Goal: Task Accomplishment & Management: Manage account settings

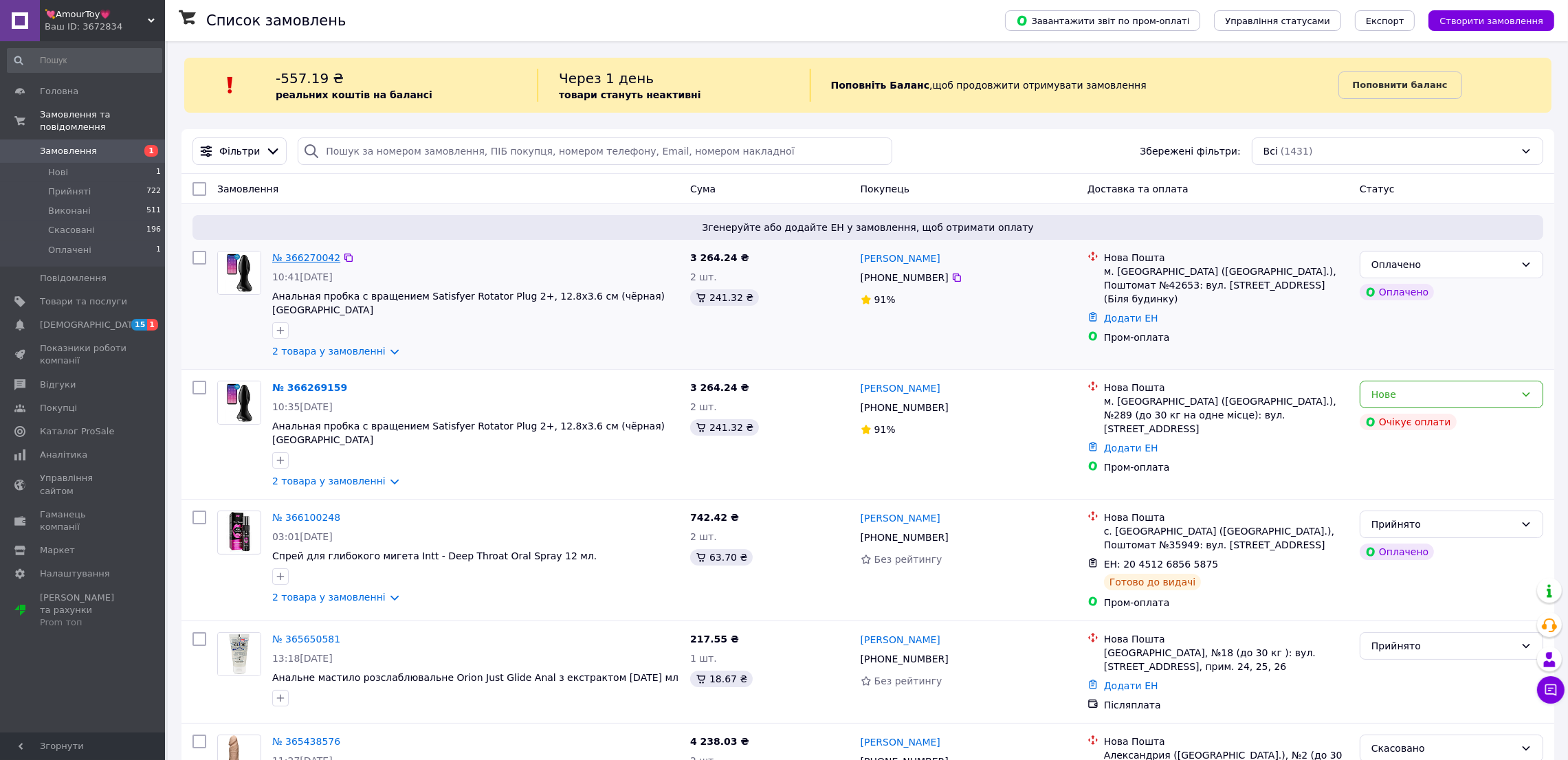
click at [313, 259] on link "№ 366270042" at bounding box center [306, 258] width 68 height 11
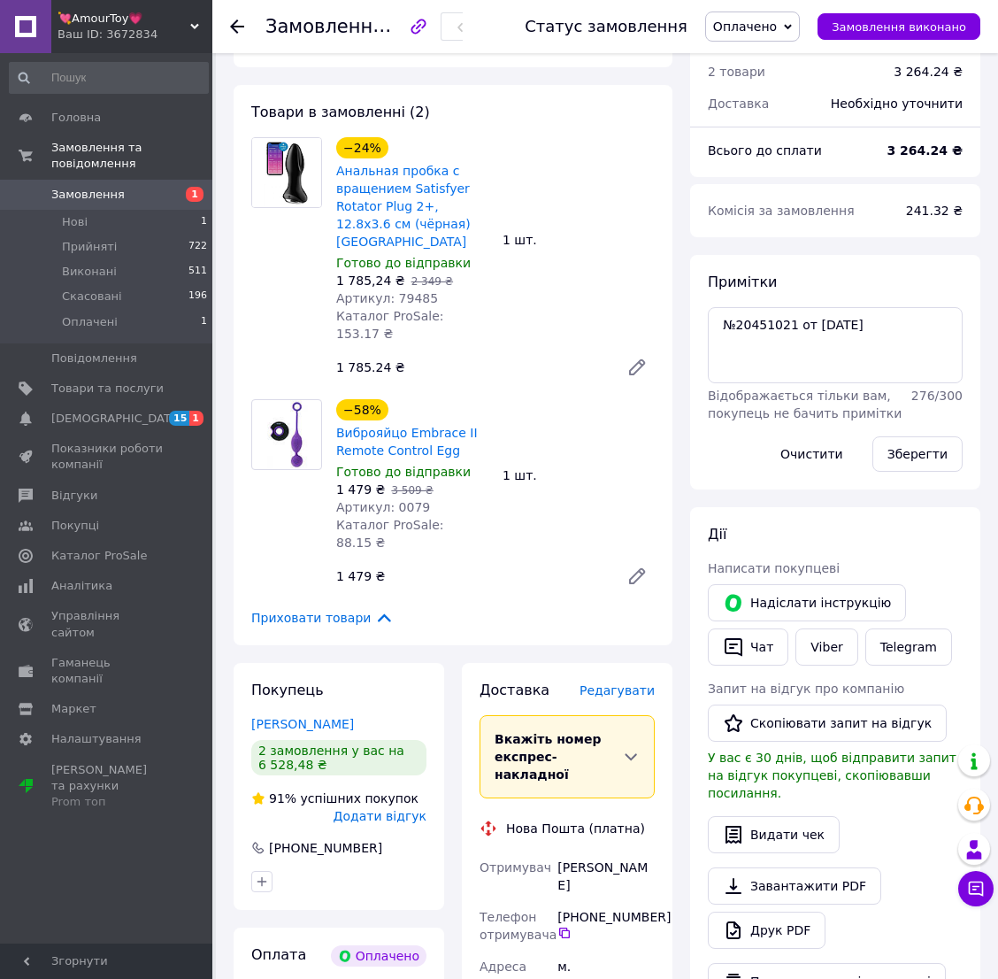
scroll to position [661, 0]
drag, startPoint x: 545, startPoint y: 792, endPoint x: 673, endPoint y: 776, distance: 129.3
drag, startPoint x: 667, startPoint y: 792, endPoint x: 559, endPoint y: 788, distance: 108.1
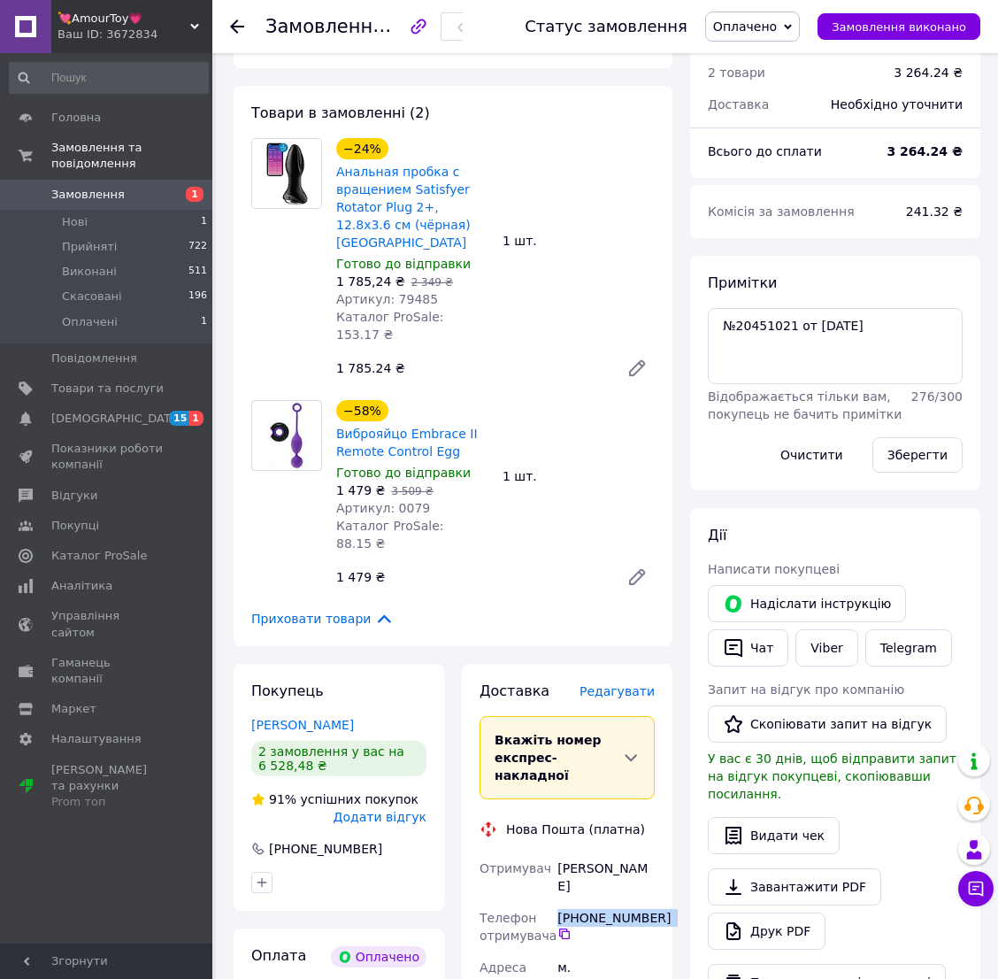
copy div "[PHONE_NUMBER]"
click at [554, 852] on div "[PERSON_NAME]" at bounding box center [606, 877] width 104 height 50
copy div "[PERSON_NAME]"
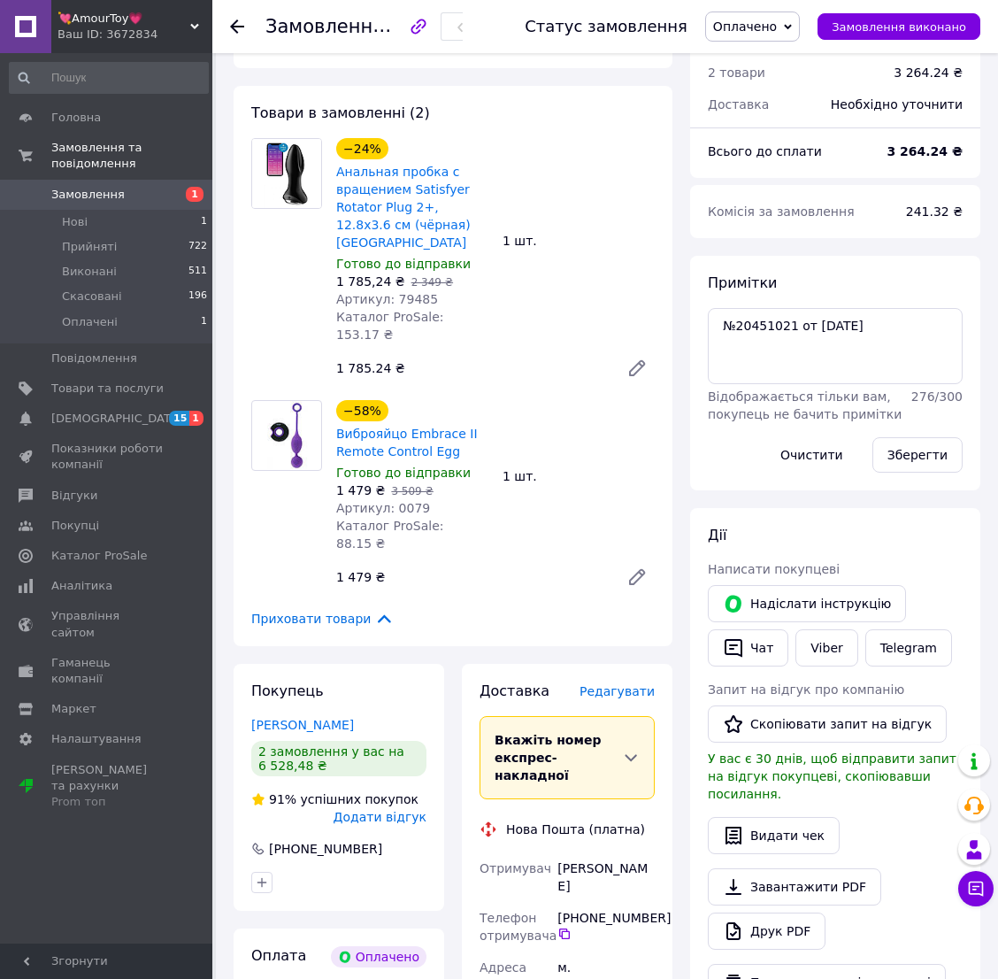
click at [623, 852] on div "[PERSON_NAME]" at bounding box center [606, 877] width 104 height 50
copy div "[PERSON_NAME]"
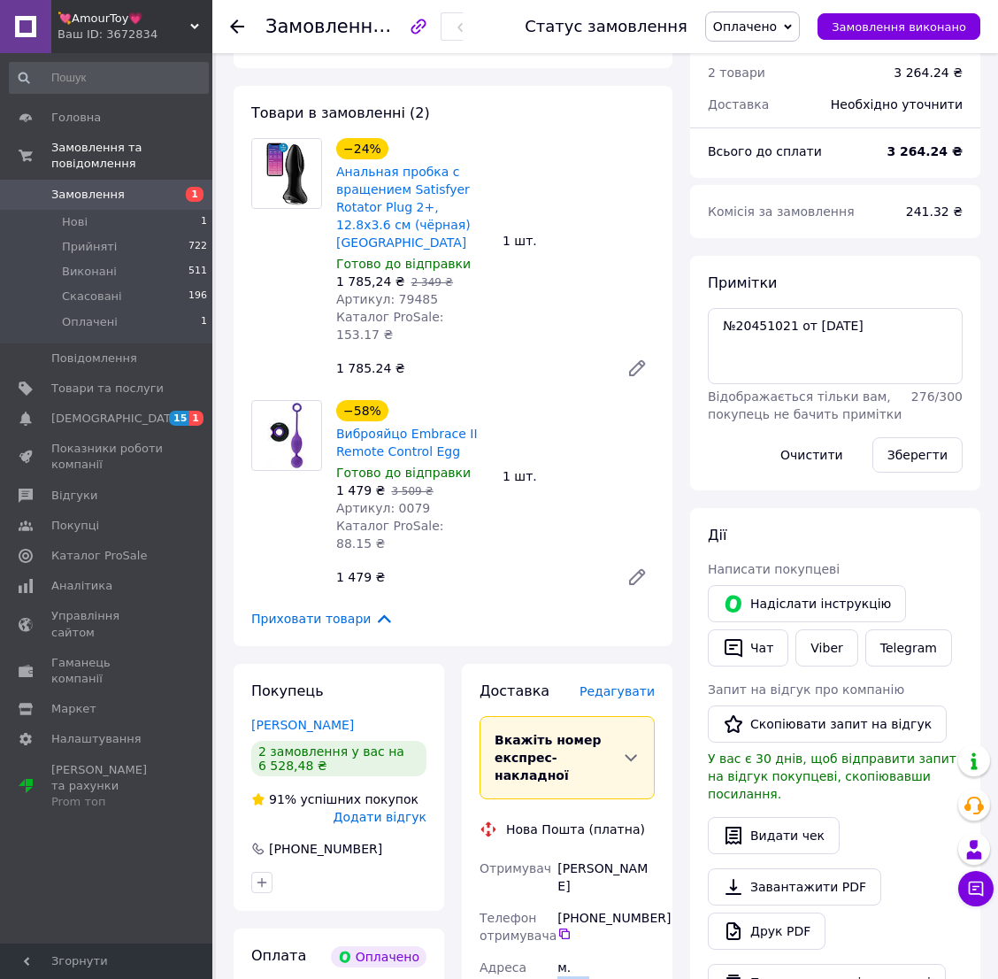
copy div "[GEOGRAPHIC_DATA]"
click at [921, 308] on textarea "№20451021 от [DATE]" at bounding box center [835, 346] width 255 height 76
paste textarea "20451269196587"
click at [920, 437] on button "Зберегти" at bounding box center [918, 454] width 90 height 35
drag, startPoint x: 836, startPoint y: 342, endPoint x: 704, endPoint y: 344, distance: 131.9
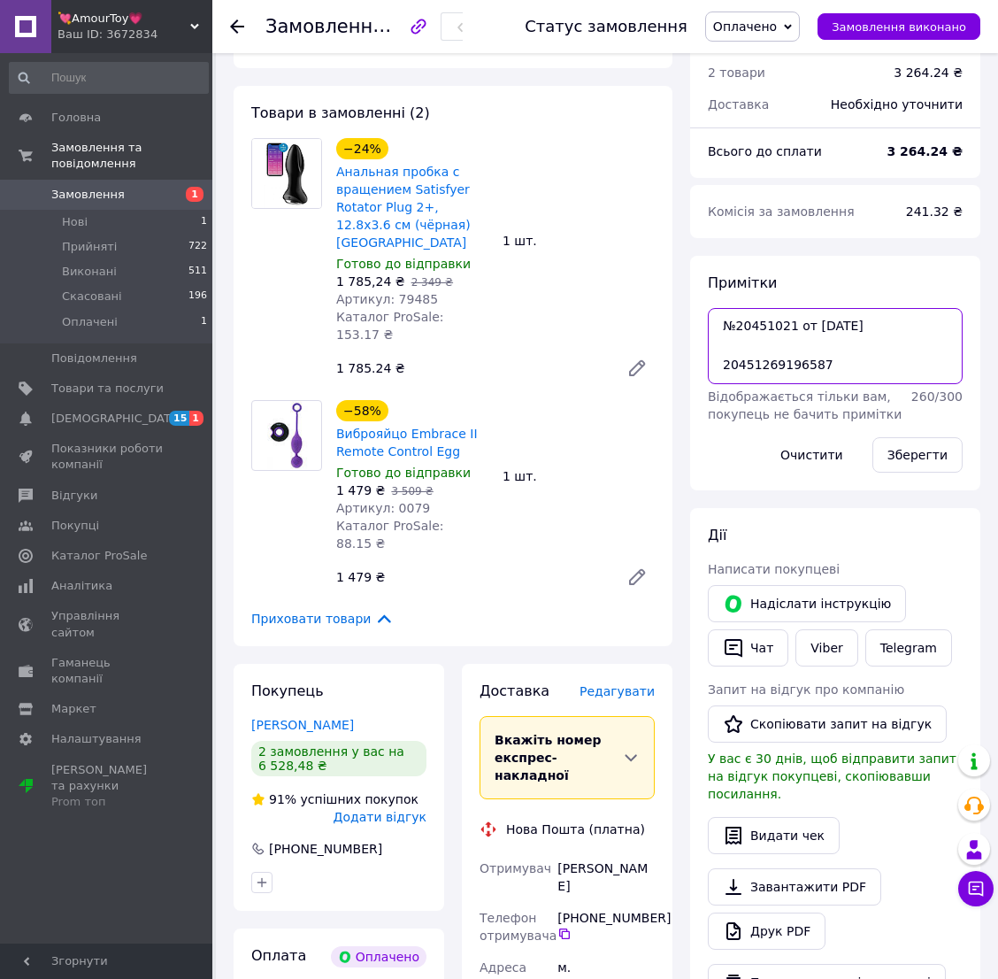
click at [704, 344] on div "Примітки №20451021 от [DATE] 20451269196587 Відображається тільки вам, покупець…" at bounding box center [835, 373] width 290 height 235
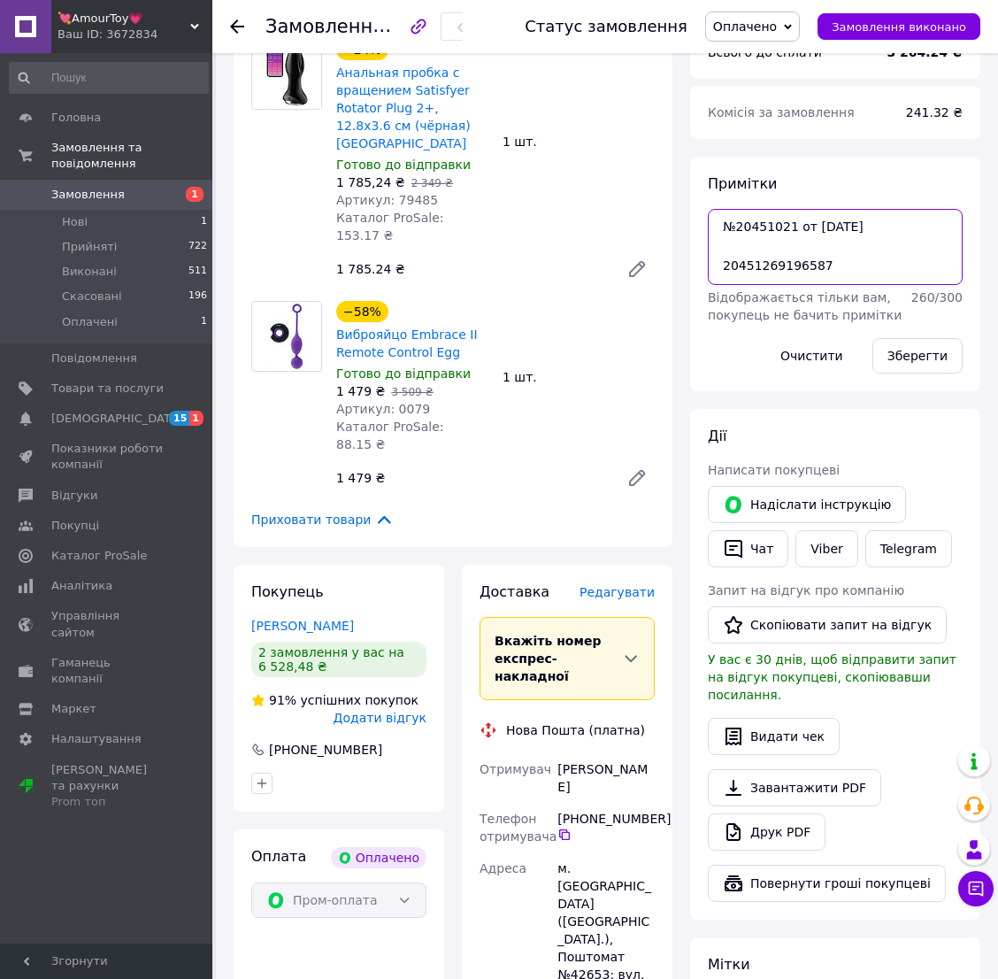
scroll to position [785, 0]
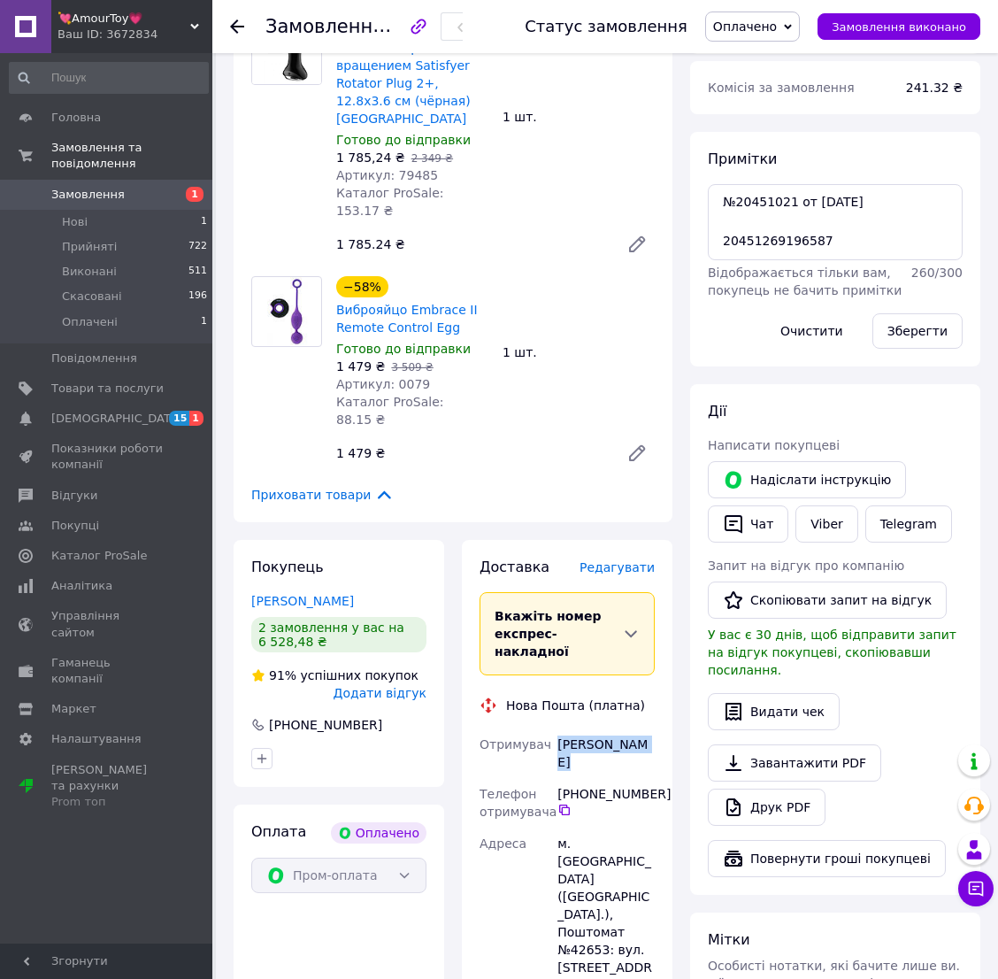
drag, startPoint x: 654, startPoint y: 643, endPoint x: 546, endPoint y: 642, distance: 108.0
click at [546, 728] on div "Отримувач [PERSON_NAME] отримувача [PHONE_NUMBER]   Адреса [PERSON_NAME]. [GEOG…" at bounding box center [567, 938] width 182 height 421
copy div "Отримувач [PERSON_NAME]"
click at [849, 210] on textarea "№20451021 от [DATE] 20451269196587" at bounding box center [835, 222] width 255 height 76
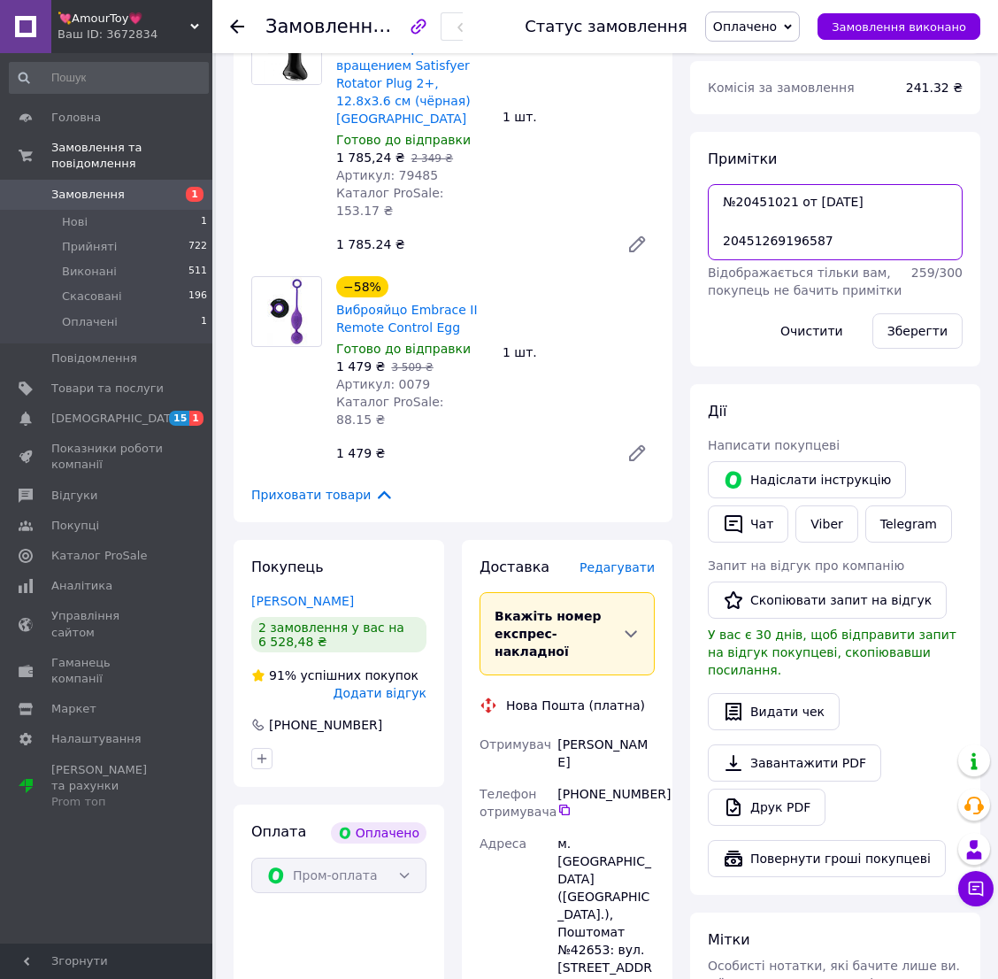
paste textarea "№93742"
type textarea "№20451021 от [DATE] 20451269196587 №93742"
click at [916, 313] on button "Зберегти" at bounding box center [918, 330] width 90 height 35
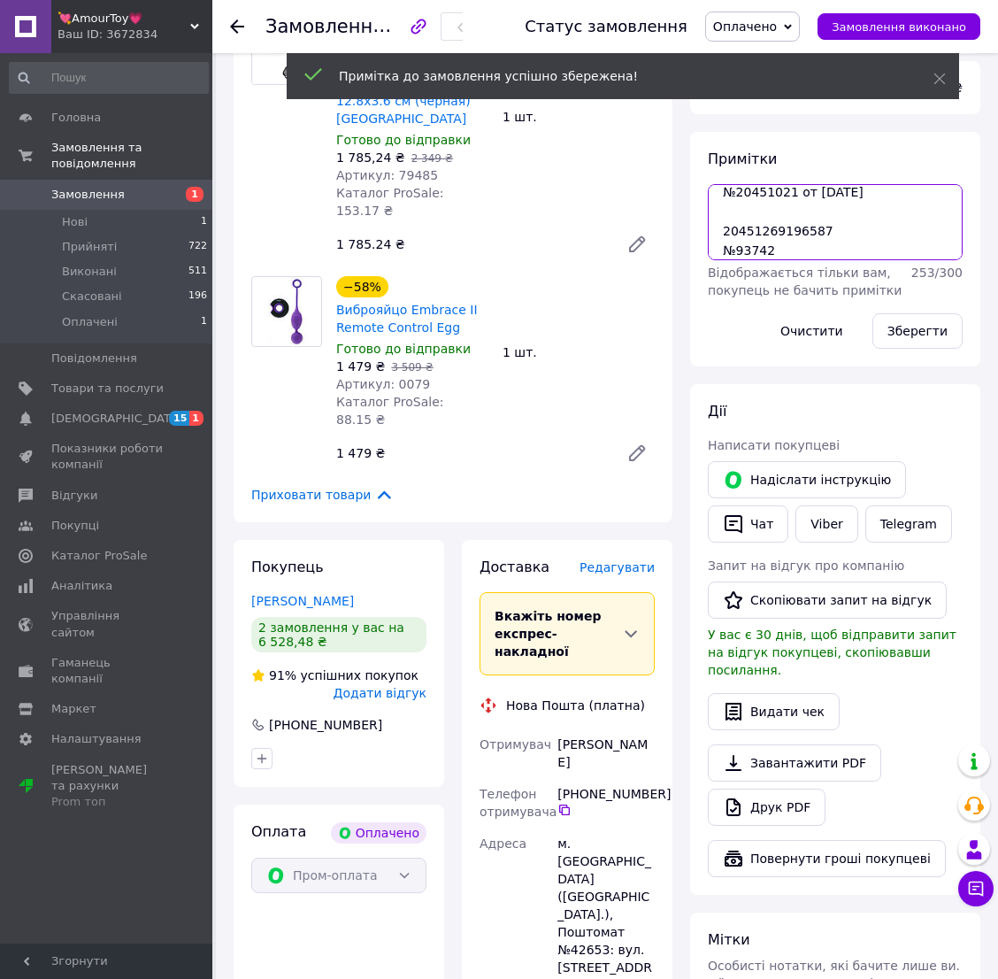
click at [787, 184] on textarea "№20451021 от [DATE] 20451269196587 №93742" at bounding box center [835, 222] width 255 height 76
drag, startPoint x: 771, startPoint y: 208, endPoint x: 713, endPoint y: 182, distance: 63.0
click at [713, 184] on textarea "№20451021 от [DATE] 20451269196587 №93742" at bounding box center [835, 222] width 255 height 76
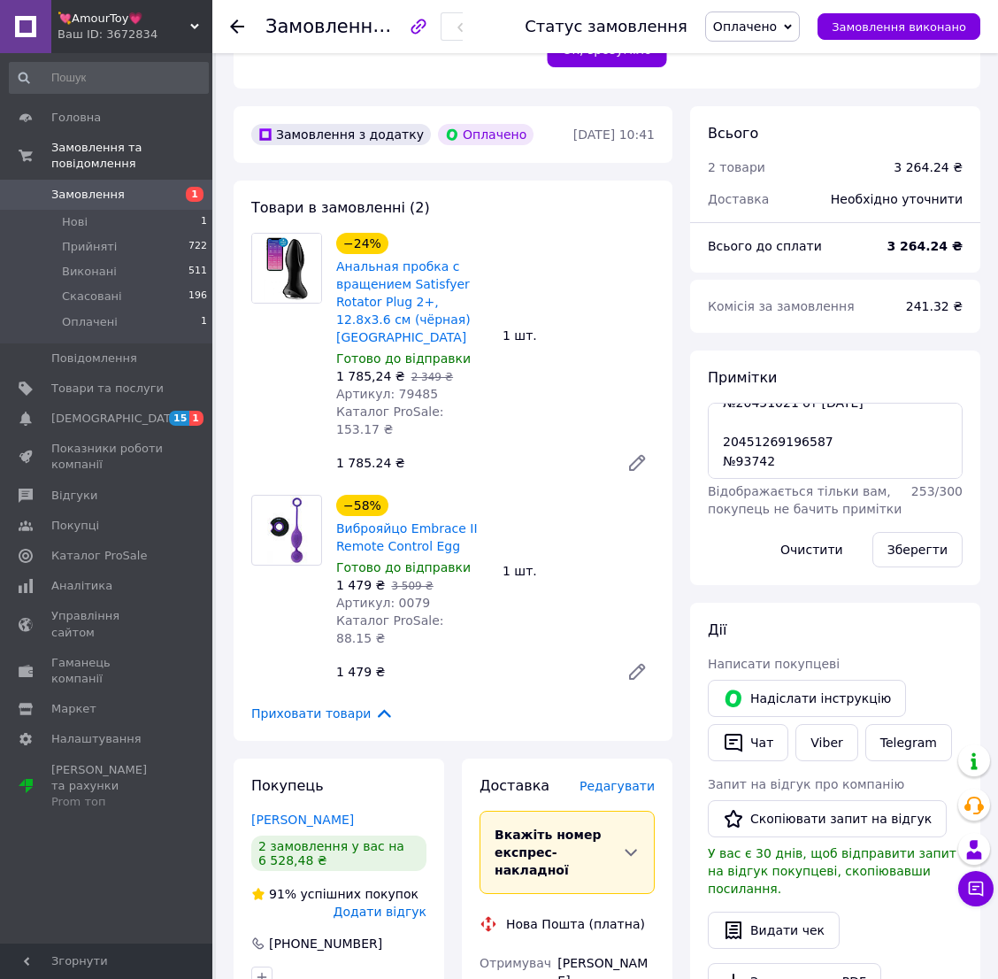
scroll to position [567, 0]
